Goal: Entertainment & Leisure: Consume media (video, audio)

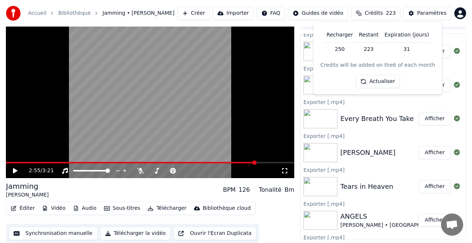
scroll to position [138, 0]
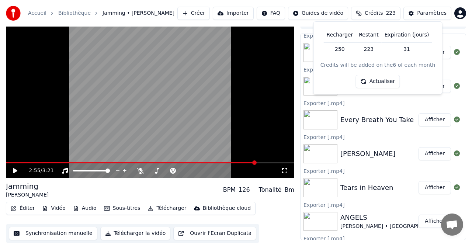
click at [379, 14] on span "Crédits" at bounding box center [374, 13] width 18 height 7
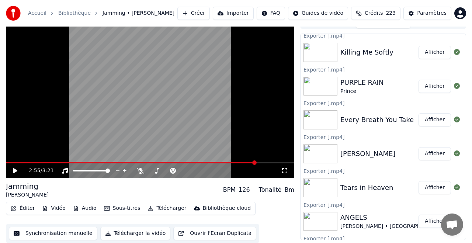
click at [379, 13] on span "Crédits" at bounding box center [374, 13] width 18 height 7
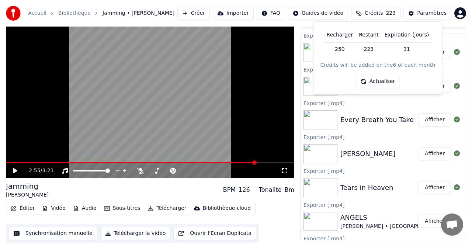
click at [383, 80] on button "Actualiser" at bounding box center [378, 81] width 44 height 13
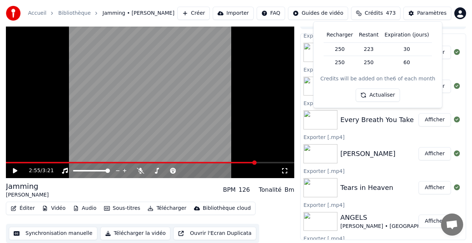
click at [347, 22] on div "Recharger Restant Expiration (jours) 250 223 30 250 250 60 Credits will be adde…" at bounding box center [378, 64] width 129 height 87
click at [350, 1] on div "Accueil Bibliothèque Jamming • [PERSON_NAME] Importer FAQ Guides de vidéo Crédi…" at bounding box center [236, 13] width 472 height 27
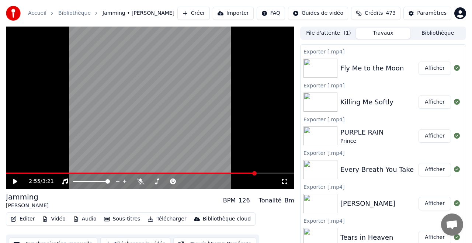
scroll to position [0, 0]
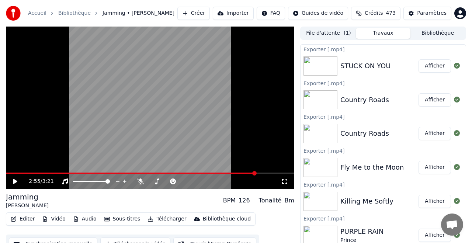
click at [435, 65] on button "Afficher" at bounding box center [435, 65] width 32 height 13
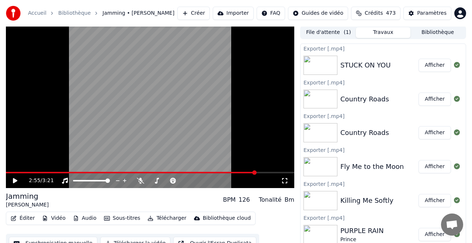
click at [436, 33] on button "Bibliothèque" at bounding box center [438, 32] width 55 height 11
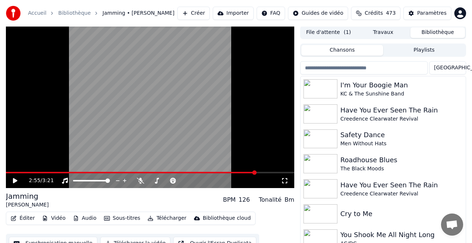
click at [336, 32] on button "File d'attente ( 1 )" at bounding box center [328, 32] width 55 height 11
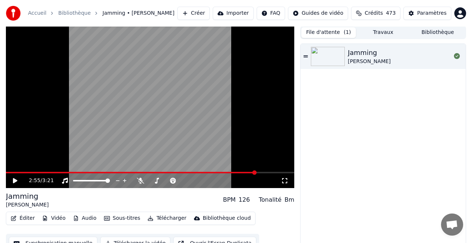
click at [377, 32] on button "Travaux" at bounding box center [383, 32] width 55 height 11
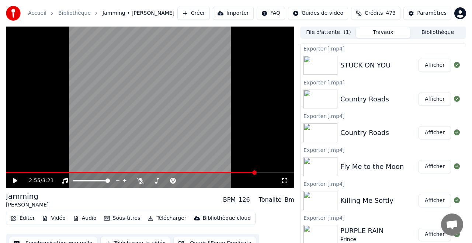
click at [435, 31] on button "Bibliothèque" at bounding box center [438, 32] width 55 height 11
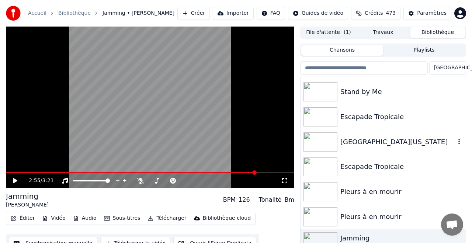
scroll to position [1605, 0]
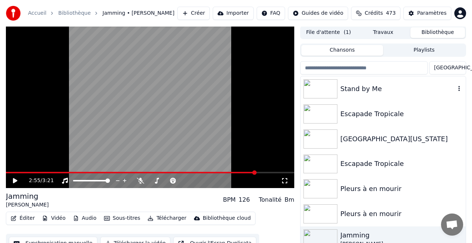
click at [362, 89] on div "Stand by Me" at bounding box center [398, 89] width 115 height 10
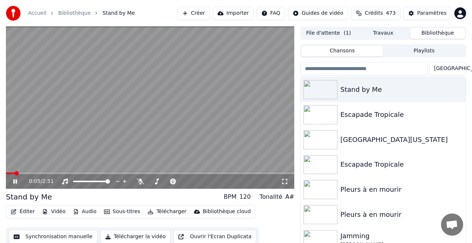
click at [15, 180] on icon at bounding box center [20, 182] width 17 height 6
